Goal: Task Accomplishment & Management: Use online tool/utility

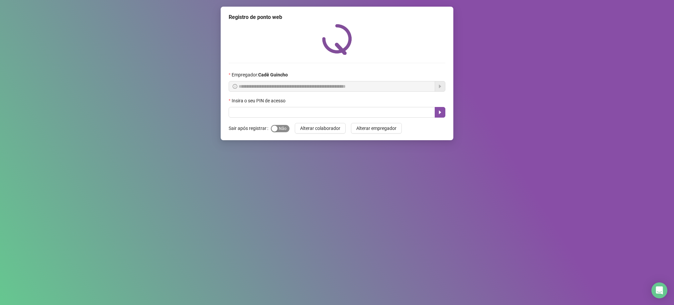
click at [275, 132] on div "button" at bounding box center [274, 129] width 6 height 6
click at [275, 112] on input "text" at bounding box center [332, 112] width 206 height 11
type input "*****"
